Goal: Book appointment/travel/reservation

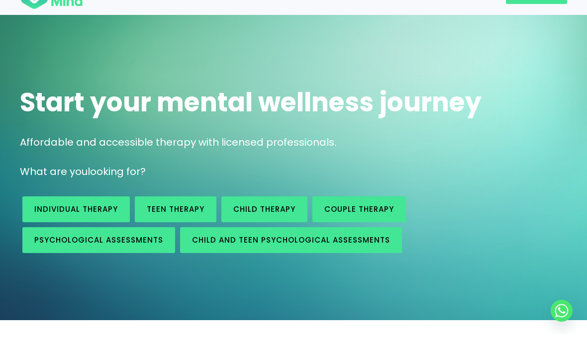
scroll to position [42, 0]
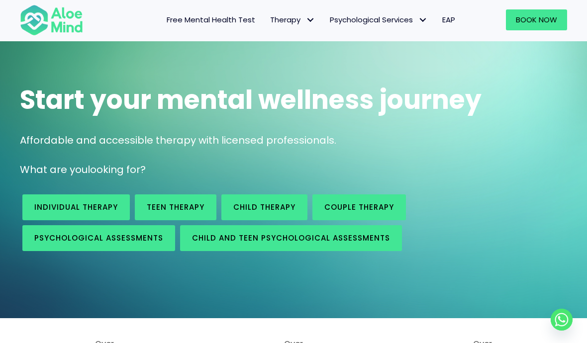
click at [89, 204] on span "Individual therapy" at bounding box center [76, 207] width 84 height 10
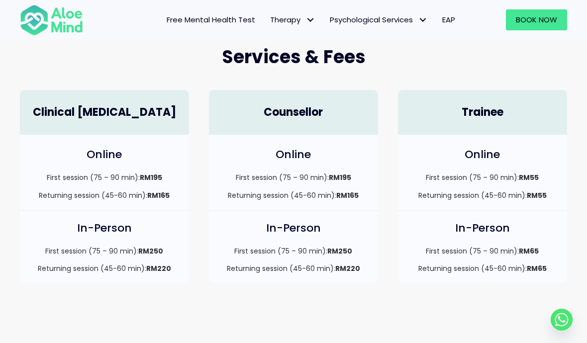
scroll to position [276, 0]
click at [524, 173] on strong "RM55" at bounding box center [529, 178] width 20 height 10
click at [500, 167] on div "Online First session (75 – 90 min): RM55 Returning session (45-60 min): RM55" at bounding box center [482, 173] width 169 height 76
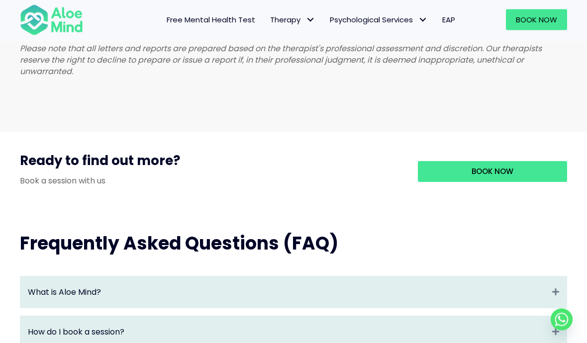
scroll to position [891, 0]
click at [518, 164] on link "Book Now" at bounding box center [492, 171] width 149 height 21
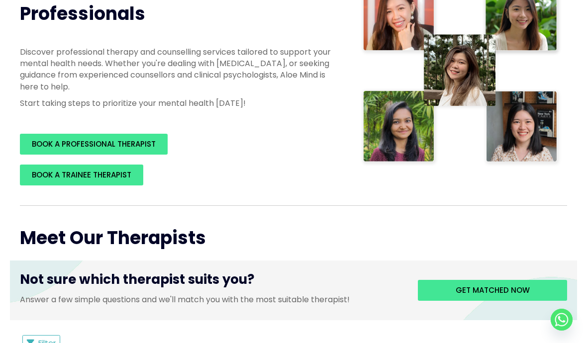
scroll to position [224, 0]
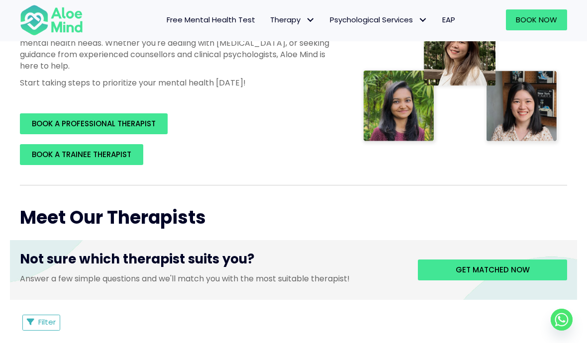
click at [102, 154] on span "BOOK A TRAINEE THERAPIST" at bounding box center [81, 154] width 99 height 10
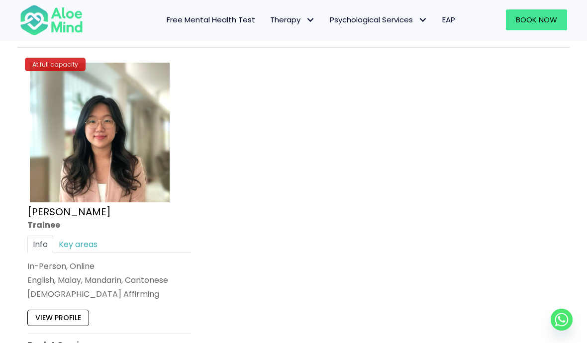
scroll to position [4108, 0]
click at [135, 174] on img at bounding box center [100, 132] width 140 height 140
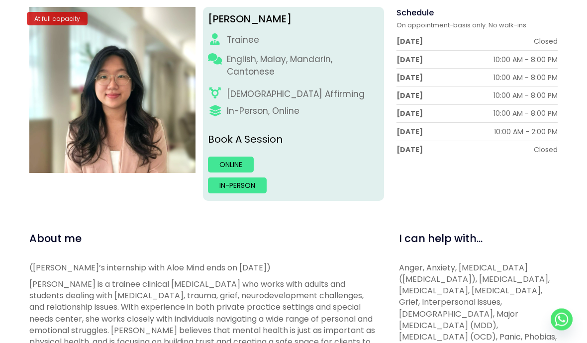
scroll to position [176, 0]
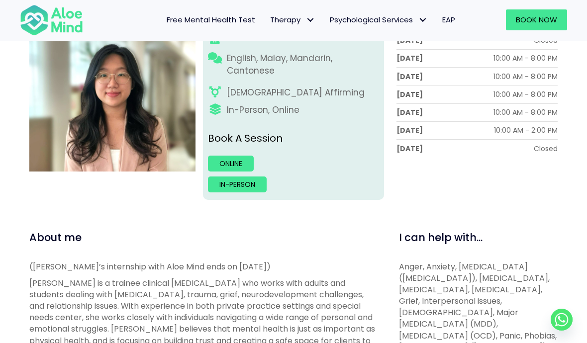
click at [239, 160] on link "Online" at bounding box center [231, 164] width 46 height 16
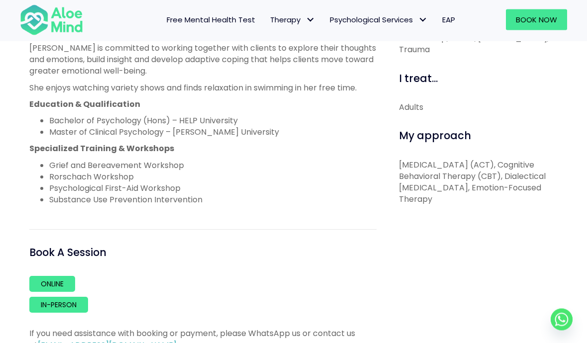
scroll to position [497, 0]
click at [63, 276] on link "Online" at bounding box center [52, 284] width 46 height 16
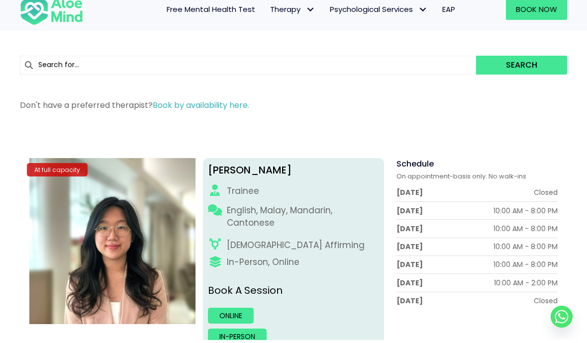
scroll to position [26, 0]
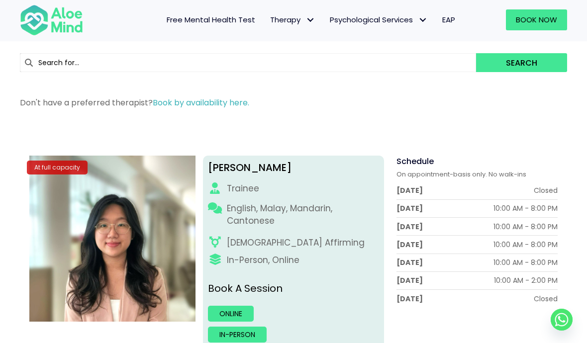
click at [228, 107] on link "Book by availability here." at bounding box center [201, 102] width 96 height 11
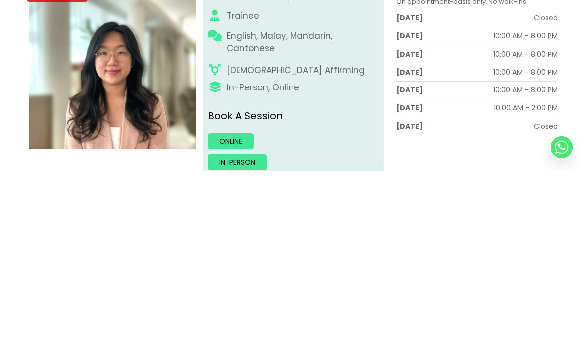
scroll to position [199, 0]
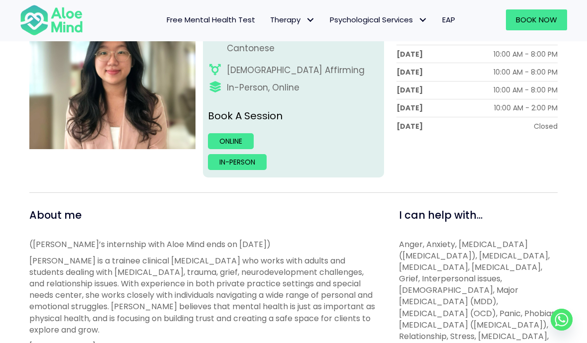
click at [233, 136] on link "Online" at bounding box center [231, 141] width 46 height 16
